Goal: Information Seeking & Learning: Learn about a topic

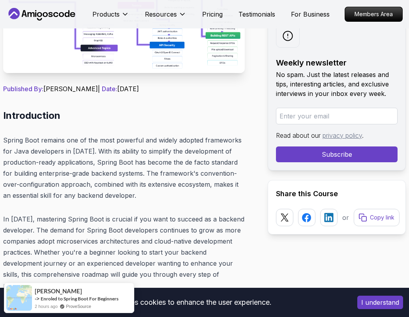
scroll to position [270, 0]
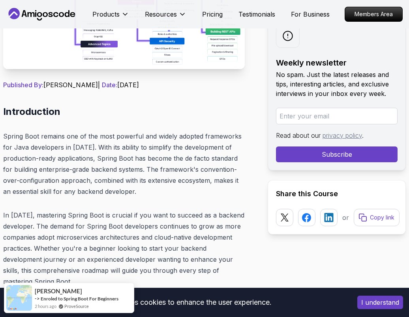
click at [177, 173] on p "Spring Boot remains one of the most powerful and widely adopted frameworks for …" at bounding box center [124, 164] width 242 height 66
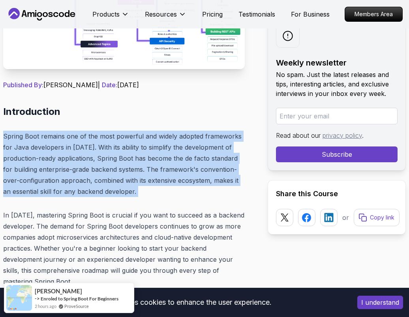
click at [177, 173] on p "Spring Boot remains one of the most powerful and widely adopted frameworks for …" at bounding box center [124, 164] width 242 height 66
click at [138, 173] on p "Spring Boot remains one of the most powerful and widely adopted frameworks for …" at bounding box center [124, 164] width 242 height 66
drag, startPoint x: 147, startPoint y: 201, endPoint x: 44, endPoint y: 123, distance: 129.0
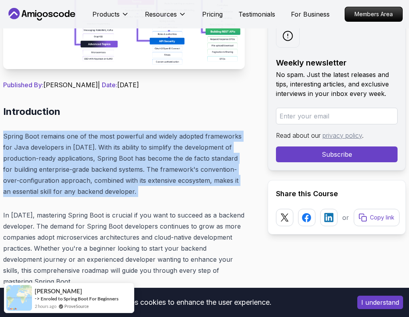
drag, startPoint x: 46, startPoint y: 123, endPoint x: 158, endPoint y: 191, distance: 131.4
click at [158, 191] on p "Spring Boot remains one of the most powerful and widely adopted frameworks for …" at bounding box center [124, 164] width 242 height 66
drag, startPoint x: 158, startPoint y: 191, endPoint x: -9, endPoint y: 105, distance: 187.9
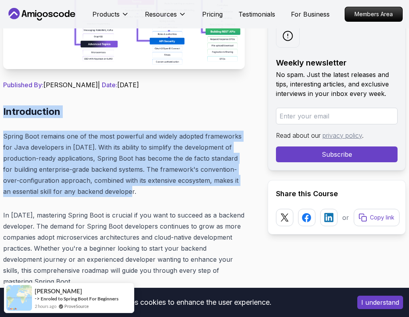
click at [87, 132] on p "Spring Boot remains one of the most powerful and widely adopted frameworks for …" at bounding box center [124, 164] width 242 height 66
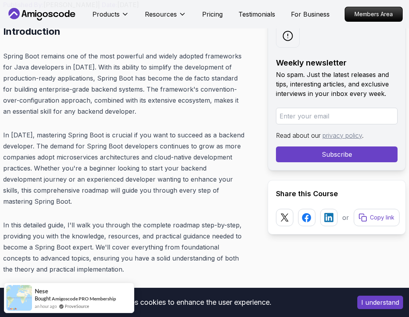
scroll to position [359, 0]
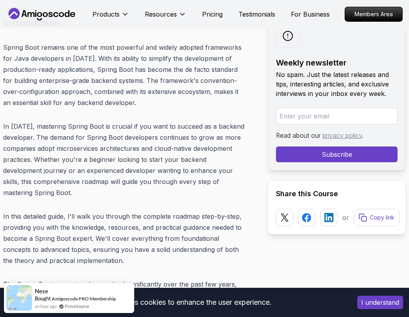
click at [106, 94] on p "Spring Boot remains one of the most powerful and widely adopted frameworks for …" at bounding box center [124, 75] width 242 height 66
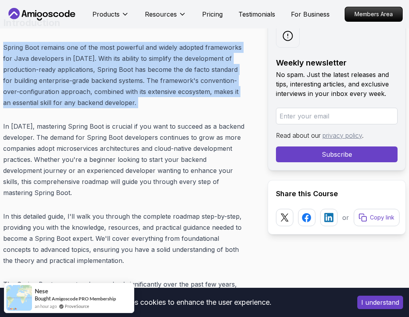
click at [106, 94] on p "Spring Boot remains one of the most powerful and widely adopted frameworks for …" at bounding box center [124, 75] width 242 height 66
click at [129, 94] on p "Spring Boot remains one of the most powerful and widely adopted frameworks for …" at bounding box center [124, 75] width 242 height 66
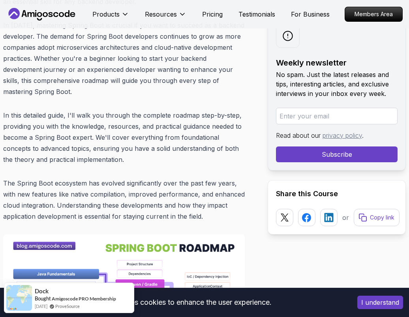
scroll to position [456, 0]
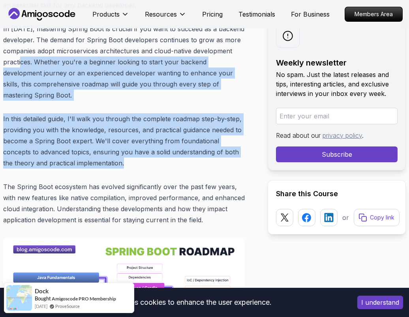
drag, startPoint x: 93, startPoint y: 166, endPoint x: 25, endPoint y: 56, distance: 129.4
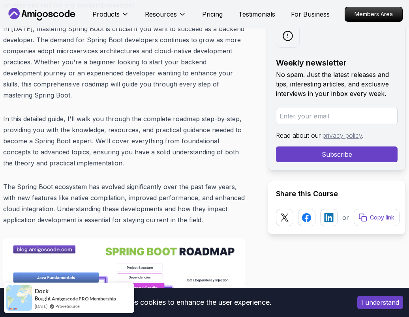
click at [91, 81] on p "In [DATE], mastering Spring Boot is crucial if you want to succeed as a backend…" at bounding box center [124, 61] width 242 height 77
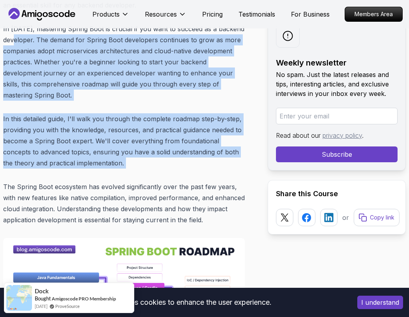
drag, startPoint x: 114, startPoint y: 178, endPoint x: 20, endPoint y: 38, distance: 169.3
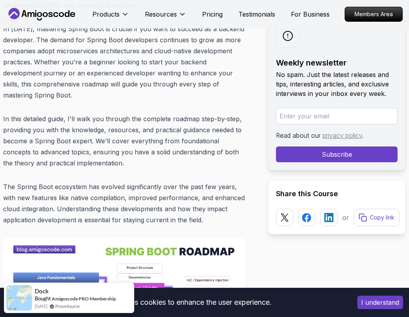
click at [96, 91] on p "In [DATE], mastering Spring Boot is crucial if you want to succeed as a backend…" at bounding box center [124, 61] width 242 height 77
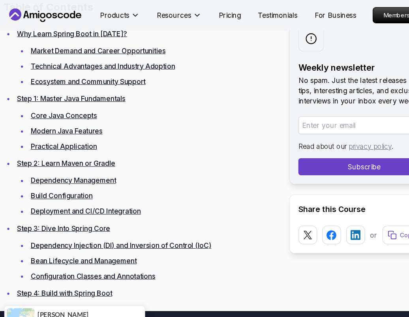
scroll to position [1056, 0]
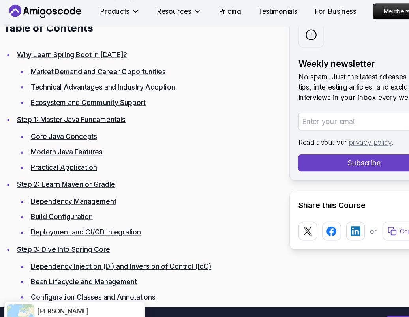
click at [96, 68] on link "Market Demand and Career Opportunities" at bounding box center [90, 70] width 125 height 8
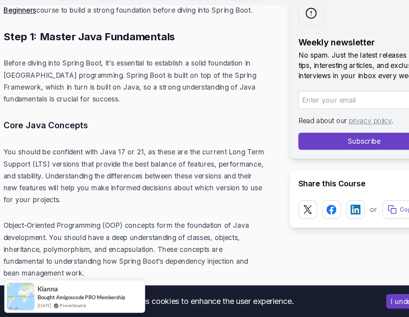
scroll to position [2771, 0]
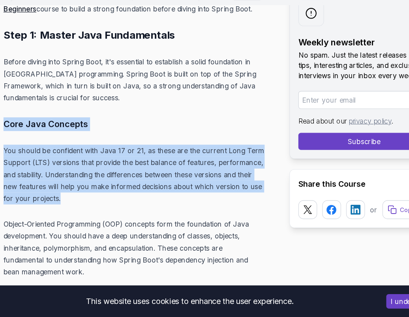
drag, startPoint x: 105, startPoint y: 201, endPoint x: 22, endPoint y: 120, distance: 116.7
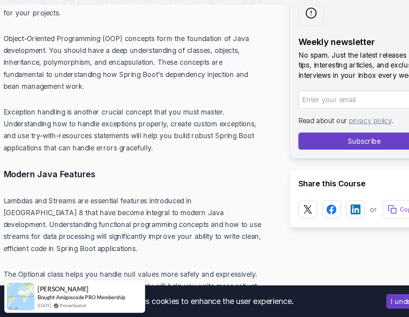
scroll to position [2945, 0]
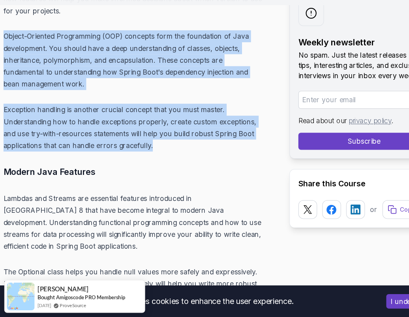
drag, startPoint x: 152, startPoint y: 148, endPoint x: -2, endPoint y: 38, distance: 189.5
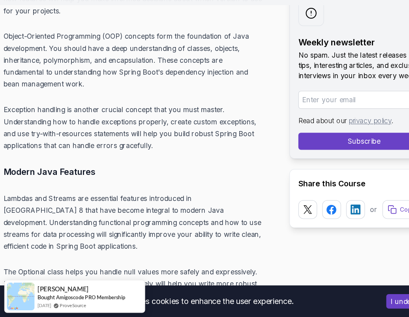
click at [49, 58] on p "Object-Oriented Programming (OOP) concepts form the foundation of Java developm…" at bounding box center [124, 79] width 242 height 55
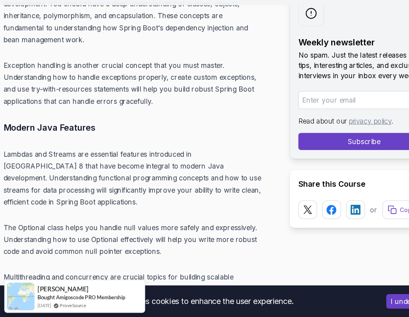
scroll to position [3035, 0]
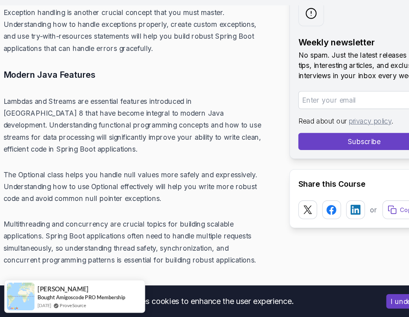
click at [88, 112] on p "Lambdas and Streams are essential features introduced in [GEOGRAPHIC_DATA] 8 th…" at bounding box center [124, 139] width 242 height 55
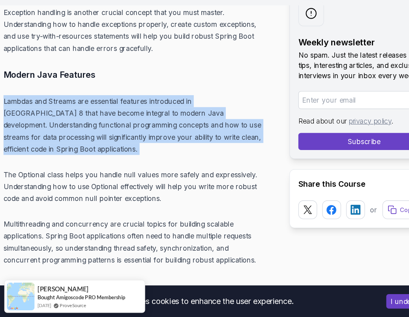
click at [88, 112] on p "Lambdas and Streams are essential features introduced in [GEOGRAPHIC_DATA] 8 th…" at bounding box center [124, 139] width 242 height 55
click at [133, 112] on p "Lambdas and Streams are essential features introduced in [GEOGRAPHIC_DATA] 8 th…" at bounding box center [124, 139] width 242 height 55
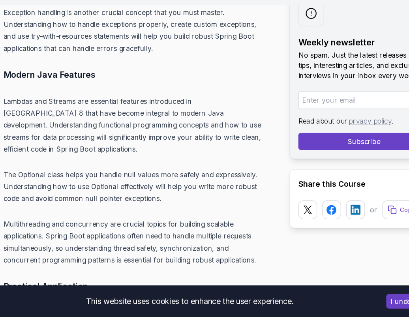
click at [148, 116] on p "Lambdas and Streams are essential features introduced in [GEOGRAPHIC_DATA] 8 th…" at bounding box center [124, 139] width 242 height 55
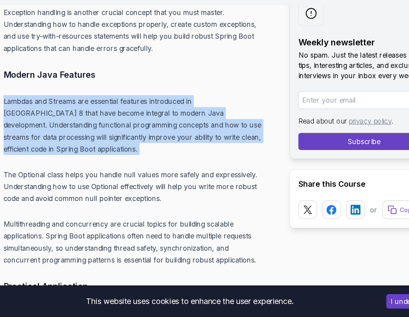
click at [148, 116] on p "Lambdas and Streams are essential features introduced in [GEOGRAPHIC_DATA] 8 th…" at bounding box center [124, 139] width 242 height 55
click at [91, 116] on p "Lambdas and Streams are essential features introduced in [GEOGRAPHIC_DATA] 8 th…" at bounding box center [124, 139] width 242 height 55
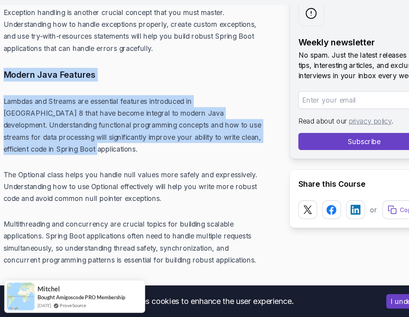
drag, startPoint x: 63, startPoint y: 150, endPoint x: 12, endPoint y: 68, distance: 96.3
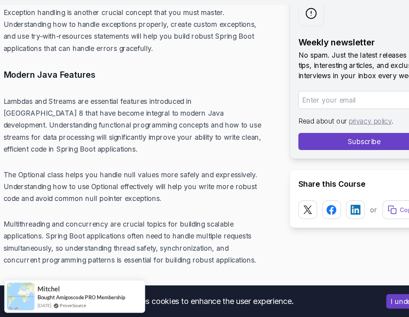
click at [66, 86] on h3 "Modern Java Features" at bounding box center [124, 92] width 242 height 13
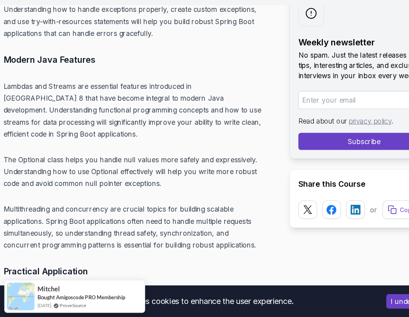
scroll to position [3054, 0]
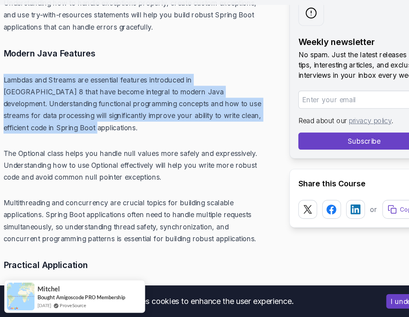
drag, startPoint x: 52, startPoint y: 133, endPoint x: -1, endPoint y: 70, distance: 82.4
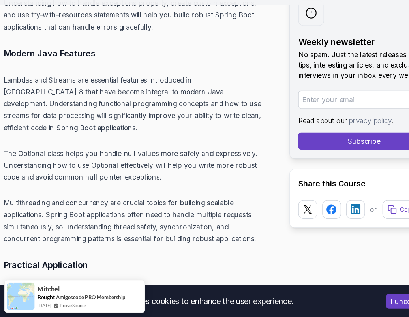
click at [61, 95] on p "Lambdas and Streams are essential features introduced in [GEOGRAPHIC_DATA] 8 th…" at bounding box center [124, 119] width 242 height 55
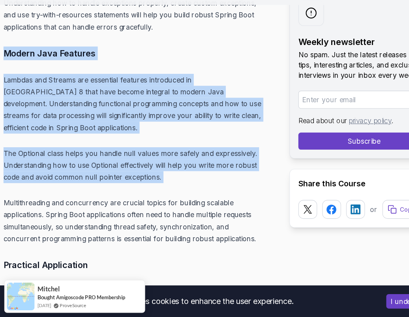
drag, startPoint x: 159, startPoint y: 182, endPoint x: 31, endPoint y: 51, distance: 183.7
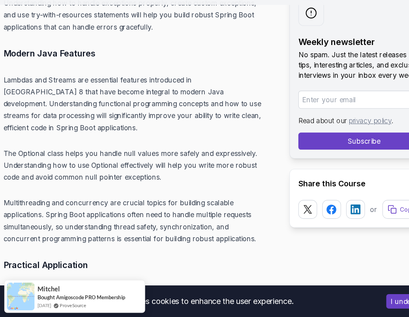
click at [140, 105] on p "Lambdas and Streams are essential features introduced in [GEOGRAPHIC_DATA] 8 th…" at bounding box center [124, 119] width 242 height 55
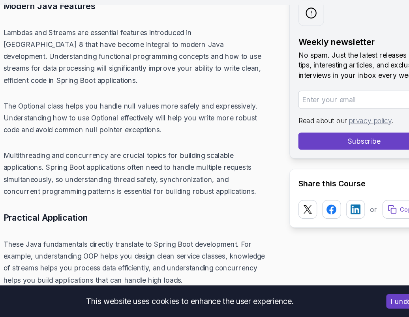
scroll to position [3110, 0]
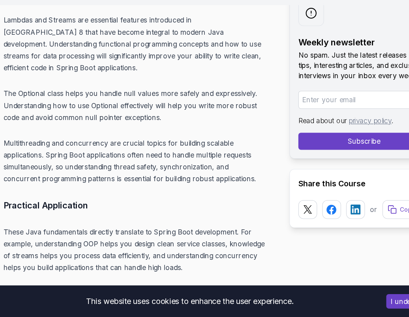
click at [205, 172] on p "Multithreading and concurrency are crucial topics for building scalable applica…" at bounding box center [124, 172] width 242 height 44
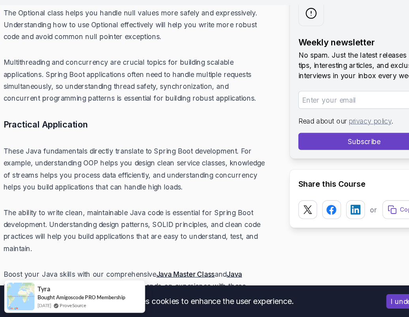
scroll to position [3253, 0]
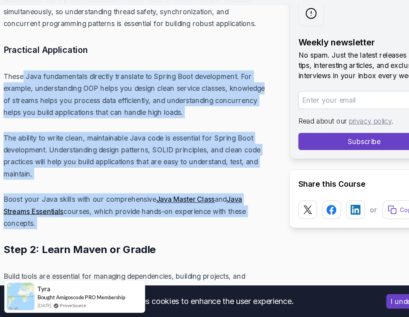
drag, startPoint x: 81, startPoint y: 228, endPoint x: 21, endPoint y: 81, distance: 158.8
click at [21, 89] on p "These Java fundamentals directly translate to Spring Boot development. For exam…" at bounding box center [124, 111] width 242 height 44
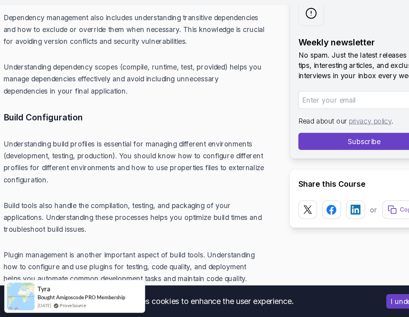
scroll to position [3647, 0]
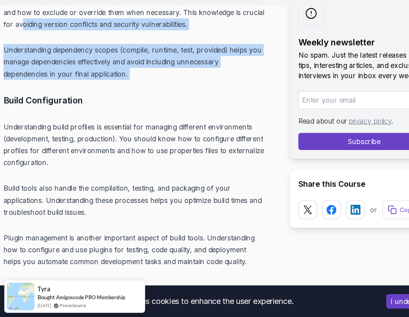
drag, startPoint x: 128, startPoint y: 89, endPoint x: 18, endPoint y: 34, distance: 122.7
click at [118, 64] on p "Understanding dependency scopes (compile, runtime, test, provided) helps you ma…" at bounding box center [124, 80] width 242 height 33
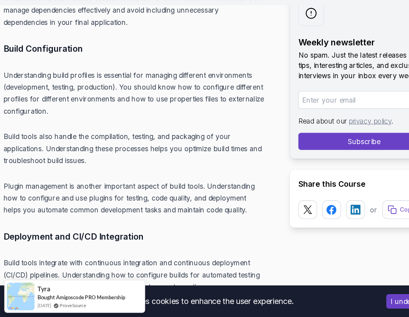
scroll to position [3717, 0]
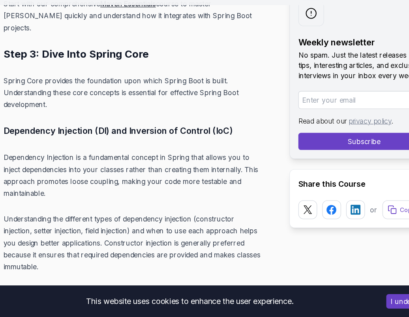
scroll to position [4038, 0]
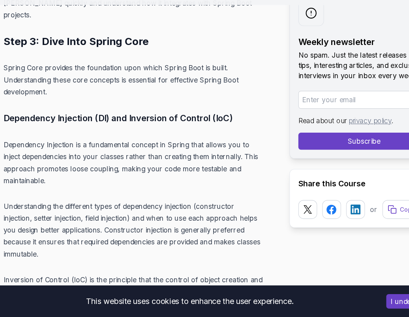
click at [28, 156] on p "Dependency Injection is a fundamental concept in Spring that allows you to inje…" at bounding box center [124, 174] width 242 height 44
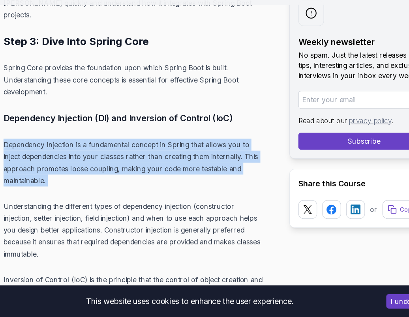
click at [28, 156] on p "Dependency Injection is a fundamental concept in Spring that allows you to inje…" at bounding box center [124, 174] width 242 height 44
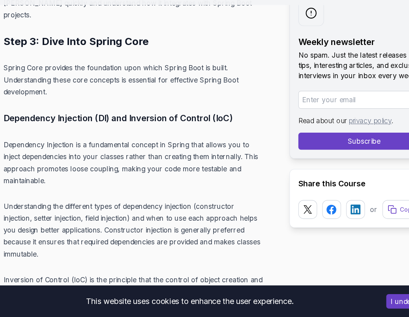
click at [80, 156] on p "Dependency Injection is a fundamental concept in Spring that allows you to inje…" at bounding box center [124, 174] width 242 height 44
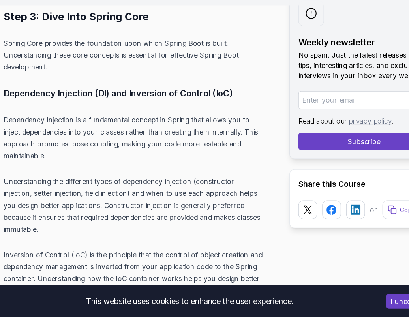
scroll to position [4065, 0]
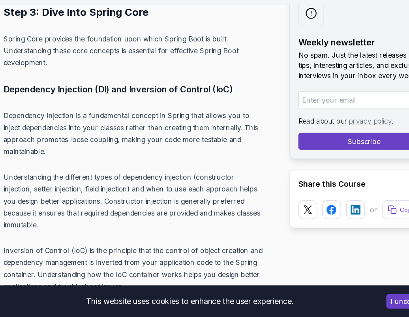
click at [96, 125] on p "Dependency Injection is a fundamental concept in Spring that allows you to inje…" at bounding box center [124, 147] width 242 height 44
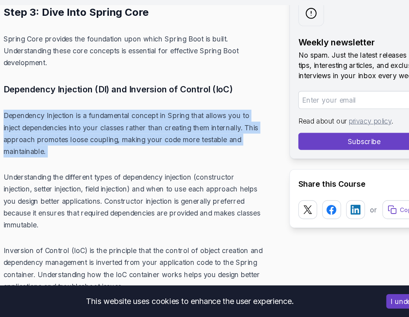
drag, startPoint x: 96, startPoint y: 109, endPoint x: 96, endPoint y: 127, distance: 17.8
click at [96, 125] on p "Dependency Injection is a fundamental concept in Spring that allows you to inje…" at bounding box center [124, 147] width 242 height 44
click at [96, 127] on p "Dependency Injection is a fundamental concept in Spring that allows you to inje…" at bounding box center [124, 147] width 242 height 44
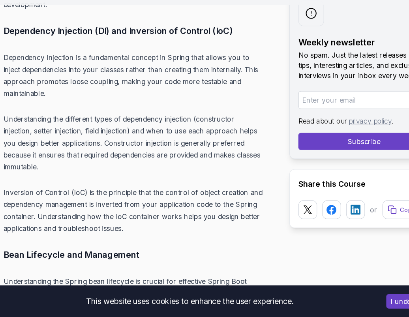
scroll to position [4130, 0]
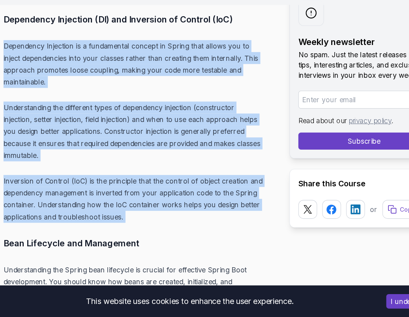
drag, startPoint x: 116, startPoint y: 214, endPoint x: 0, endPoint y: 45, distance: 204.8
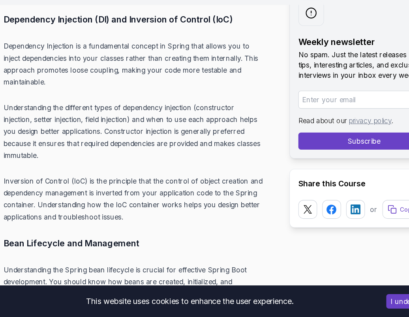
click at [63, 66] on p "Dependency Injection is a fundamental concept in Spring that allows you to inje…" at bounding box center [124, 83] width 242 height 44
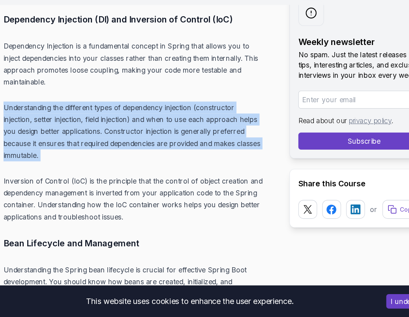
drag, startPoint x: 169, startPoint y: 159, endPoint x: 96, endPoint y: 85, distance: 103.9
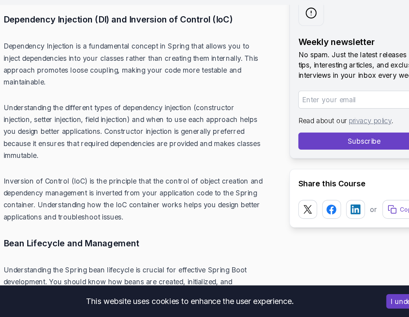
drag, startPoint x: 156, startPoint y: 69, endPoint x: 101, endPoint y: 118, distance: 73.8
click at [157, 69] on p "Dependency Injection is a fundamental concept in Spring that allows you to inje…" at bounding box center [124, 83] width 242 height 44
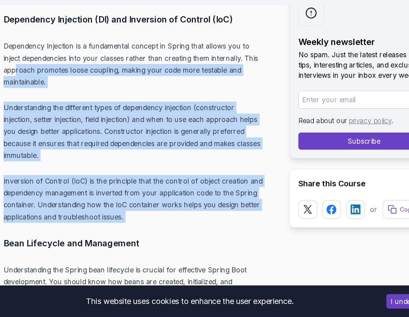
drag, startPoint x: 131, startPoint y: 217, endPoint x: 15, endPoint y: 69, distance: 188.1
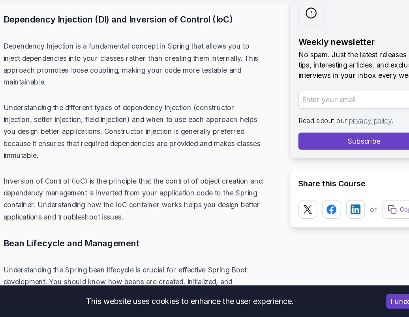
click at [71, 69] on p "Dependency Injection is a fundamental concept in Spring that allows you to inje…" at bounding box center [124, 83] width 242 height 44
click at [62, 133] on p "Understanding the different types of dependency injection (constructor injectio…" at bounding box center [124, 145] width 242 height 55
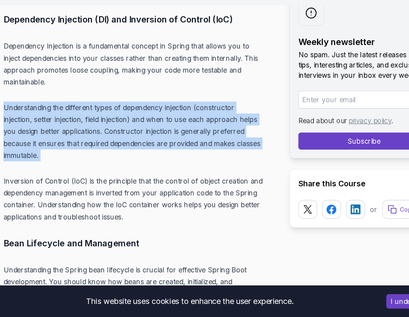
click at [62, 133] on p "Understanding the different types of dependency injection (constructor injectio…" at bounding box center [124, 145] width 242 height 55
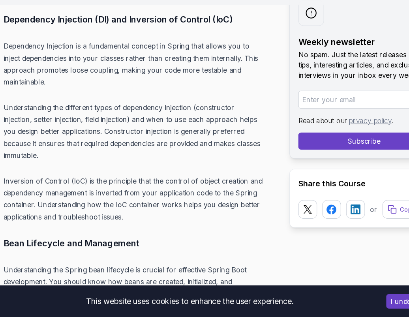
click at [105, 118] on p "Understanding the different types of dependency injection (constructor injectio…" at bounding box center [124, 145] width 242 height 55
click at [117, 118] on p "Understanding the different types of dependency injection (constructor injectio…" at bounding box center [124, 145] width 242 height 55
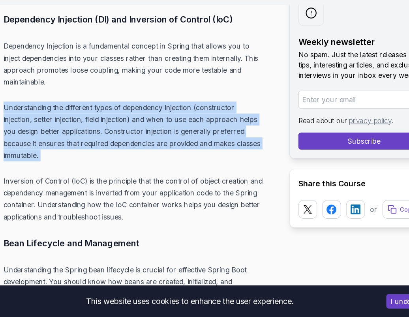
click at [117, 118] on p "Understanding the different types of dependency injection (constructor injectio…" at bounding box center [124, 145] width 242 height 55
click at [98, 140] on p "Understanding the different types of dependency injection (constructor injectio…" at bounding box center [124, 145] width 242 height 55
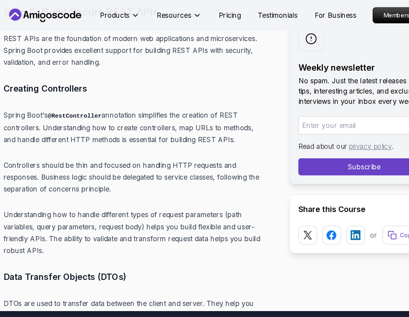
scroll to position [5631, 0]
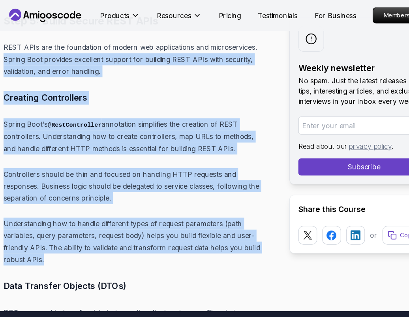
drag, startPoint x: 51, startPoint y: 203, endPoint x: -9, endPoint y: 24, distance: 187.9
click at [66, 109] on p "Spring Boot's @RestController annotation simplifies the creation of REST contro…" at bounding box center [124, 126] width 242 height 34
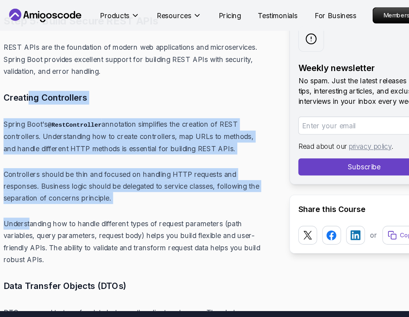
drag, startPoint x: 26, startPoint y: 54, endPoint x: 25, endPoint y: 170, distance: 115.7
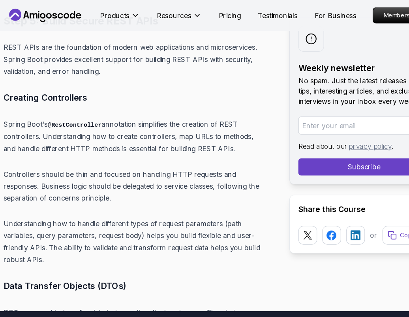
click at [37, 204] on p "Understanding how to handle different types of request parameters (path variabl…" at bounding box center [124, 223] width 242 height 44
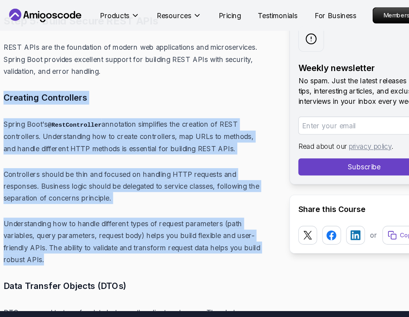
drag, startPoint x: 41, startPoint y: 207, endPoint x: -4, endPoint y: 49, distance: 163.8
click at [4, 84] on h3 "Creating Controllers" at bounding box center [124, 90] width 242 height 13
drag, startPoint x: 4, startPoint y: 56, endPoint x: 47, endPoint y: 208, distance: 158.2
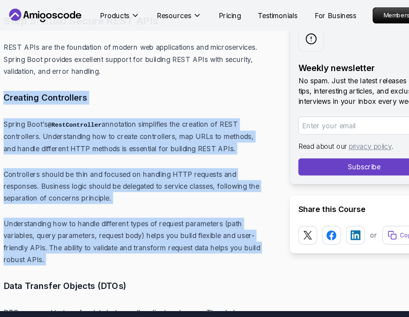
click at [70, 209] on p "Understanding how to handle different types of request parameters (path variabl…" at bounding box center [124, 223] width 242 height 44
